Goal: Task Accomplishment & Management: Manage account settings

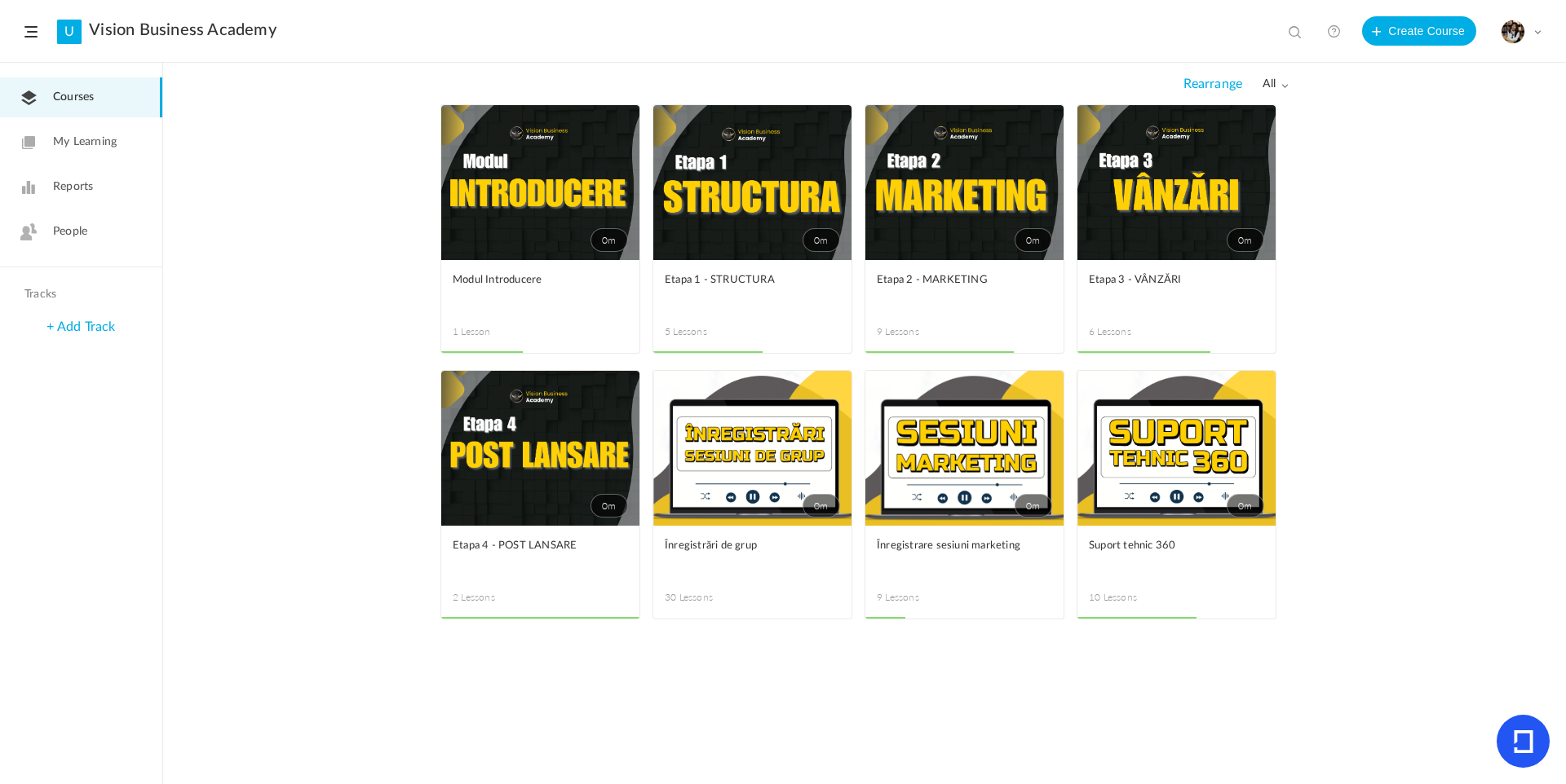
click at [79, 240] on span "People" at bounding box center [70, 231] width 34 height 17
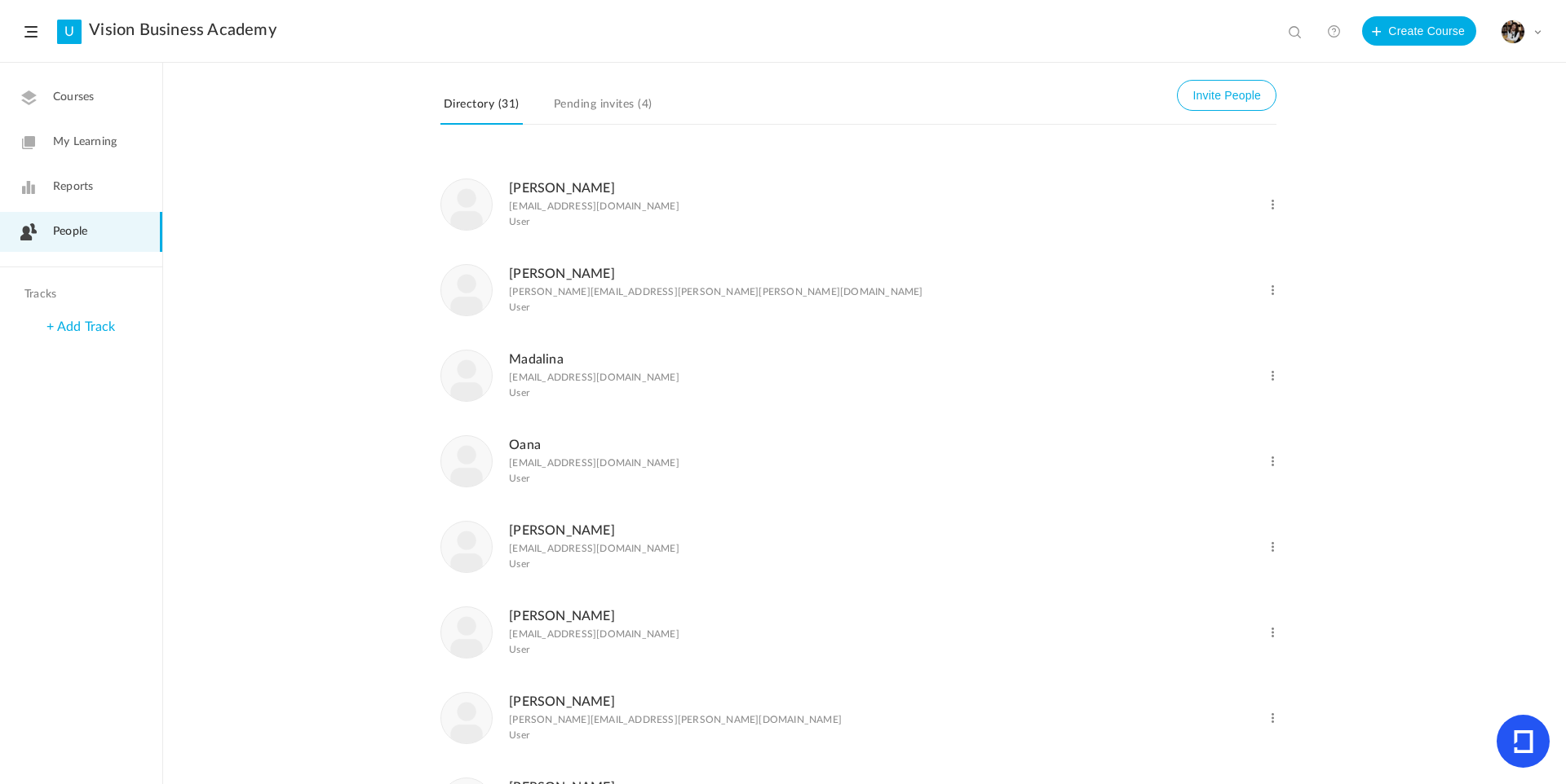
scroll to position [1873, 0]
click at [1266, 554] on span at bounding box center [1273, 546] width 16 height 16
click at [1229, 628] on link "Delete User" at bounding box center [1219, 612] width 121 height 30
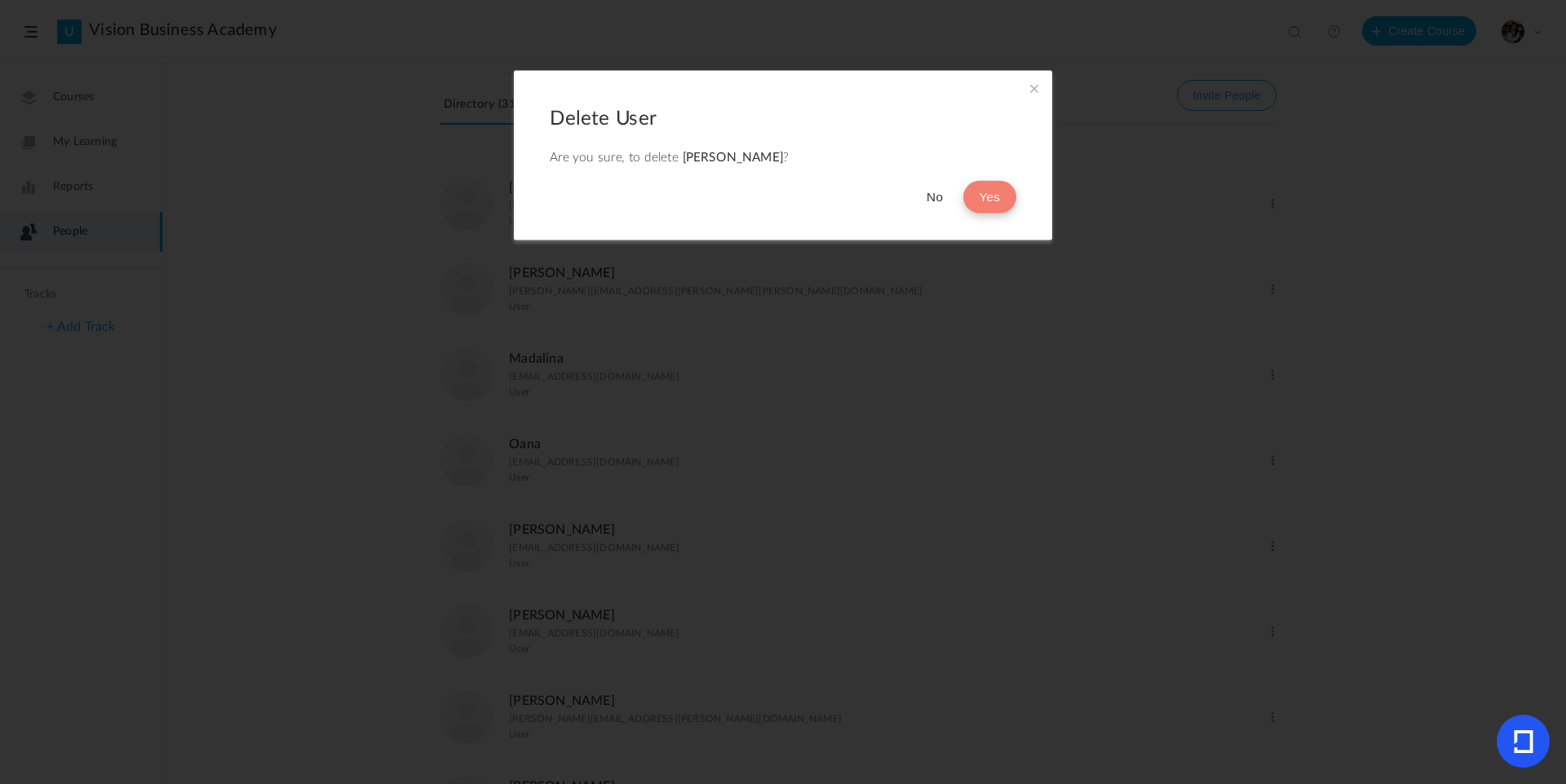
click at [991, 203] on button "Yes" at bounding box center [990, 196] width 53 height 32
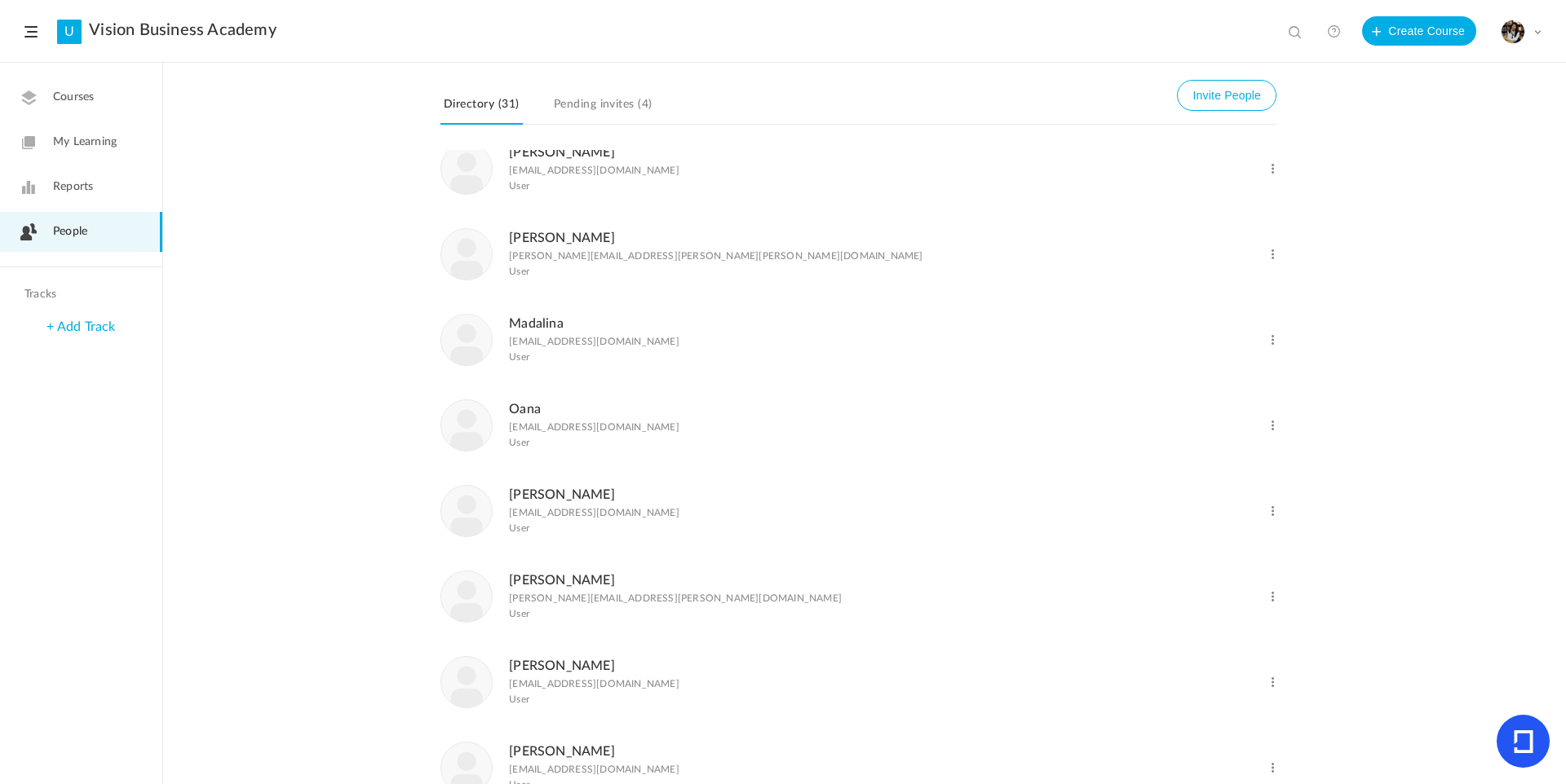
scroll to position [1906, 0]
click at [1259, 693] on div "Change Role Delete User" at bounding box center [1218, 675] width 117 height 36
click at [1269, 692] on span at bounding box center [1273, 685] width 16 height 16
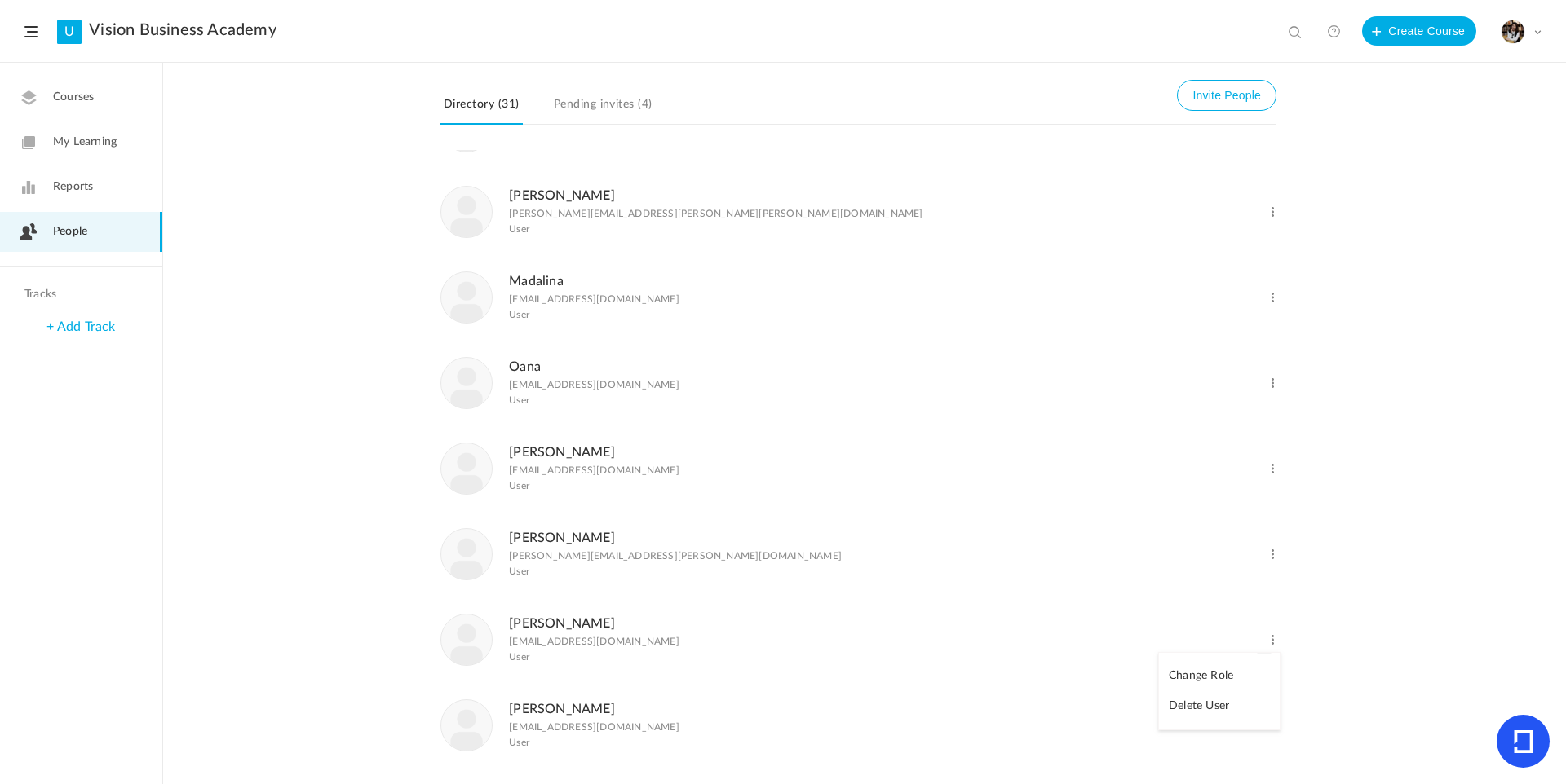
scroll to position [1999, 0]
click at [1217, 710] on link "Delete User" at bounding box center [1219, 706] width 121 height 30
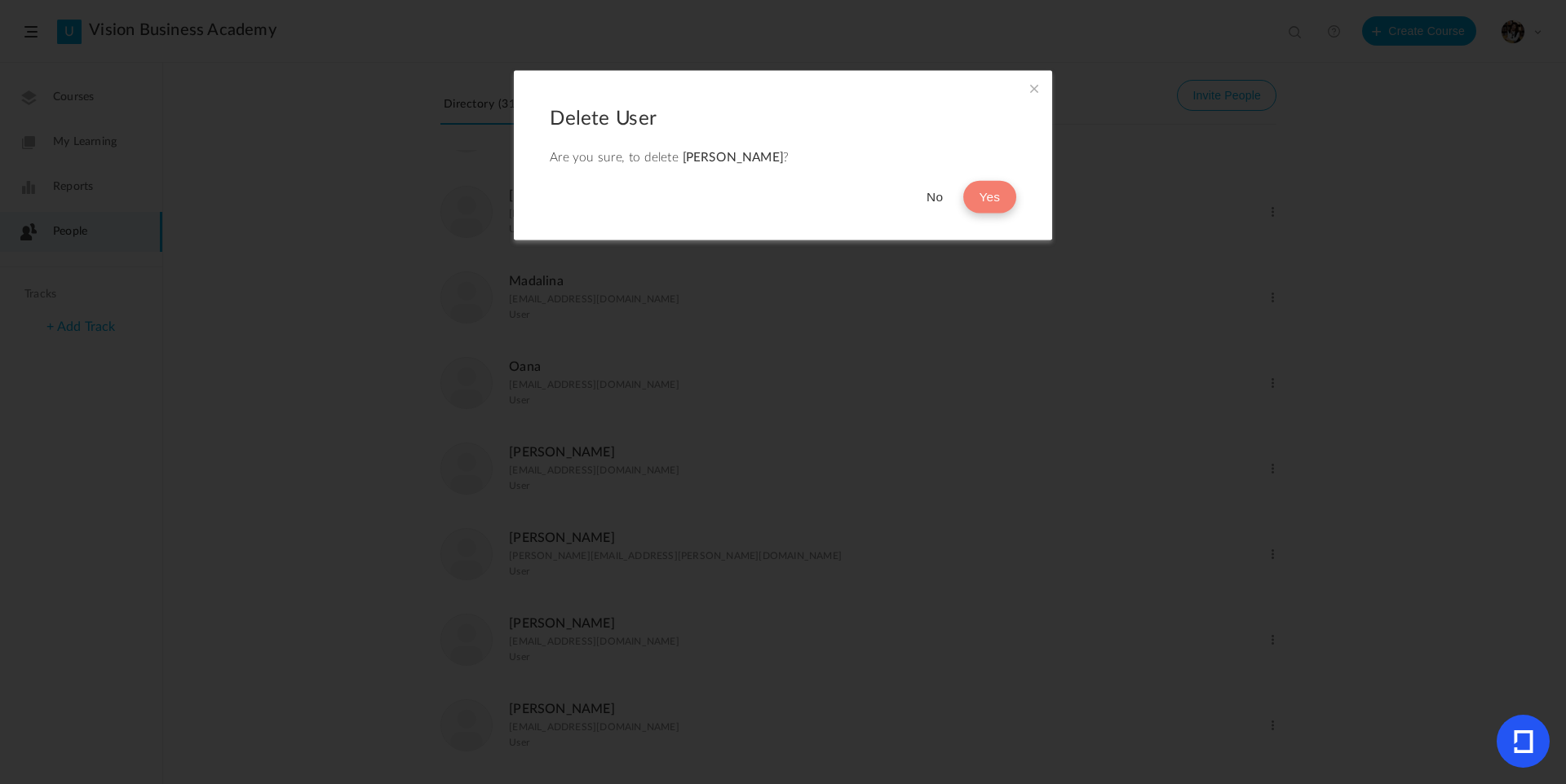
click at [984, 195] on button "Yes" at bounding box center [990, 196] width 53 height 32
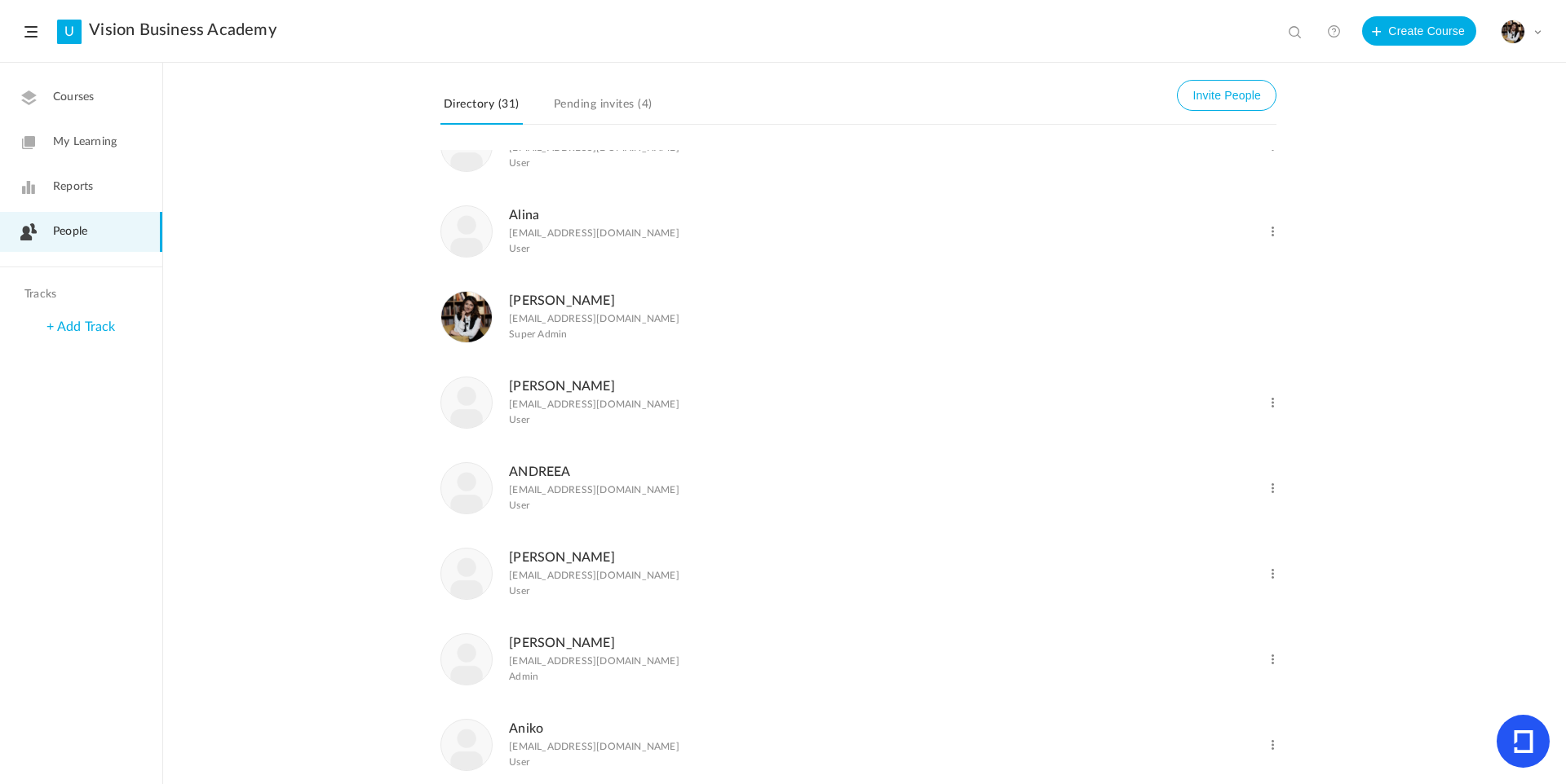
scroll to position [0, 0]
